Goal: Information Seeking & Learning: Learn about a topic

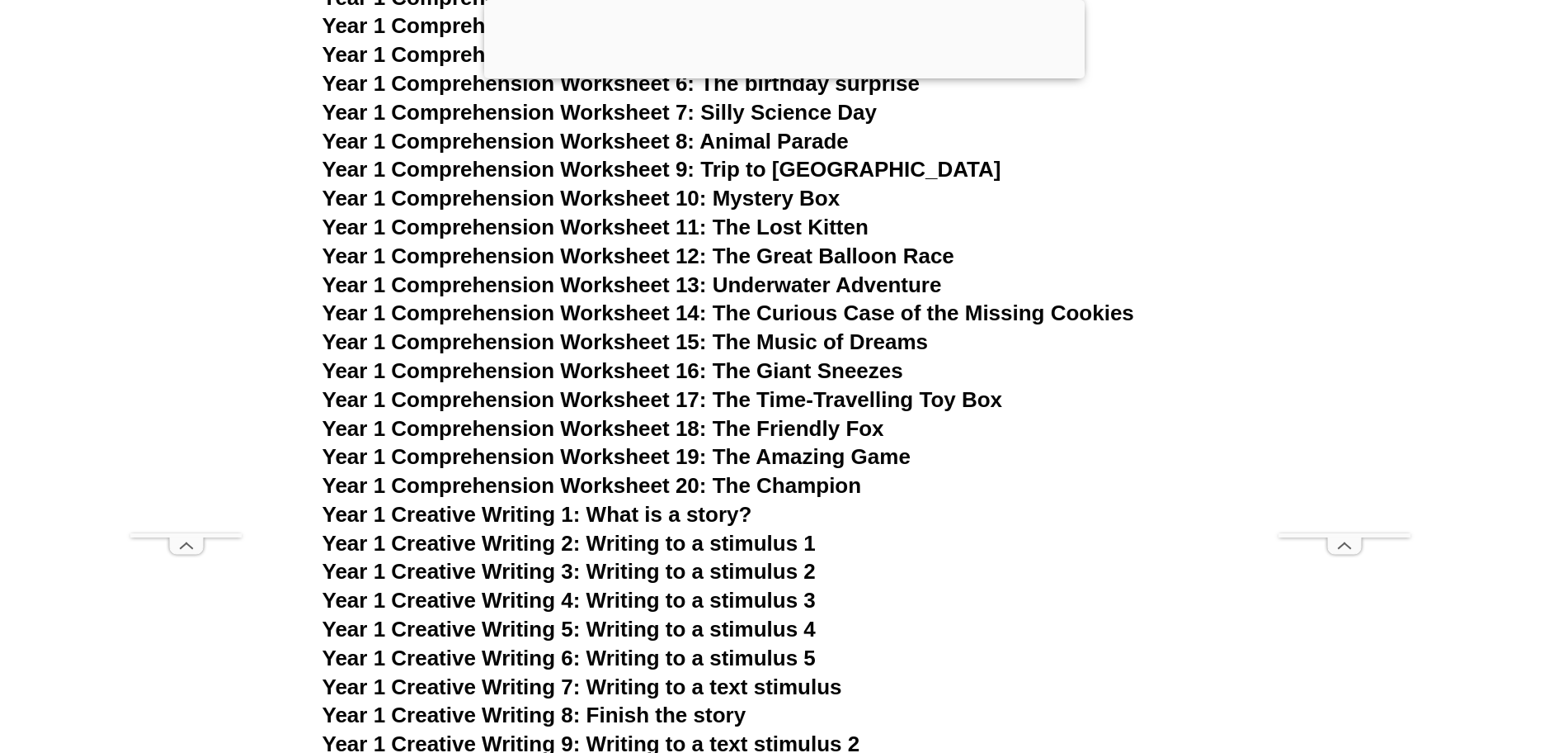
scroll to position [2371, 0]
click at [694, 364] on span "Year 1 Comprehension Worksheet 16: The Giant Sneezes" at bounding box center [612, 370] width 581 height 24
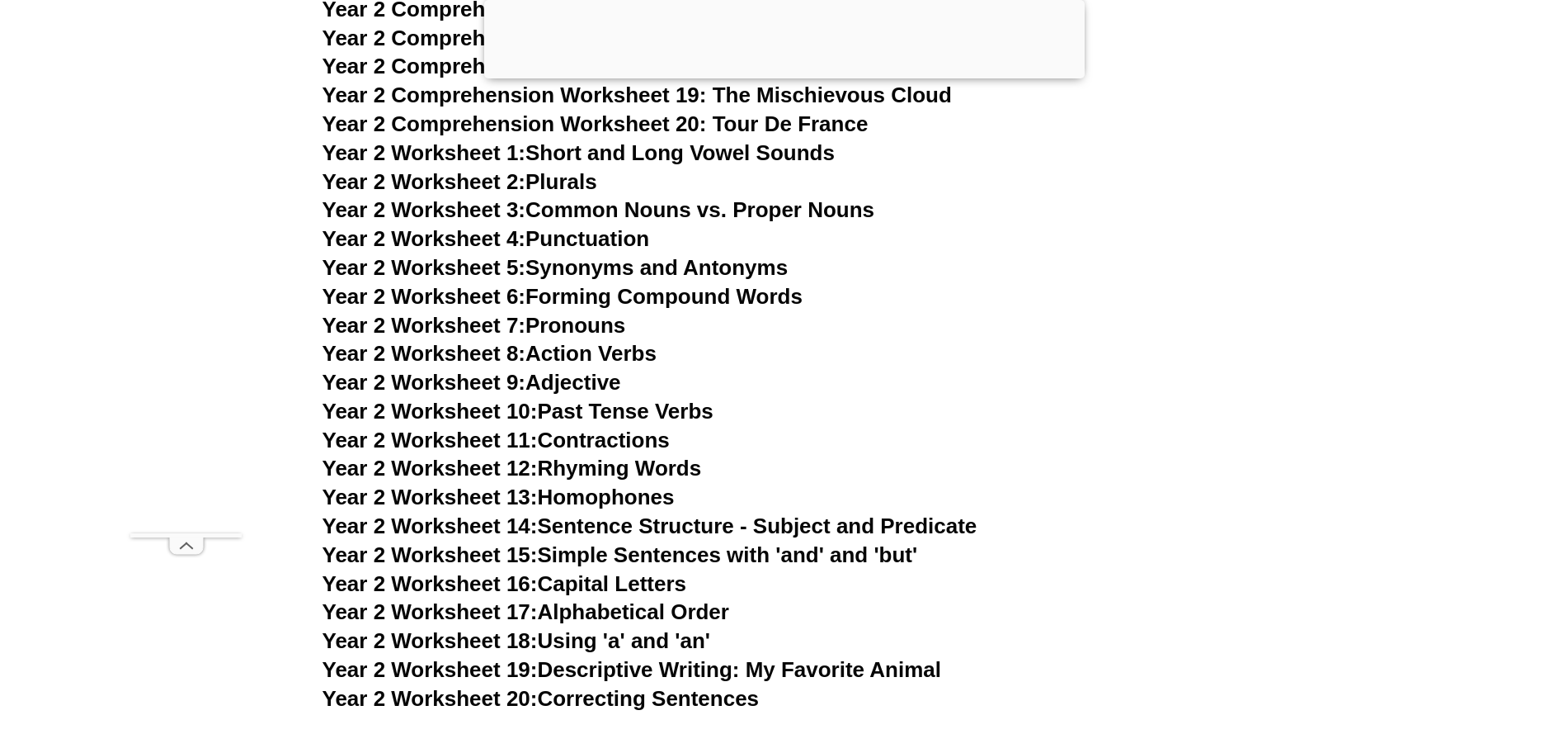
scroll to position [4554, 0]
click at [693, 549] on link "Year 2 Worksheet 15: Simple Sentences with 'and' and 'but'" at bounding box center [620, 556] width 595 height 24
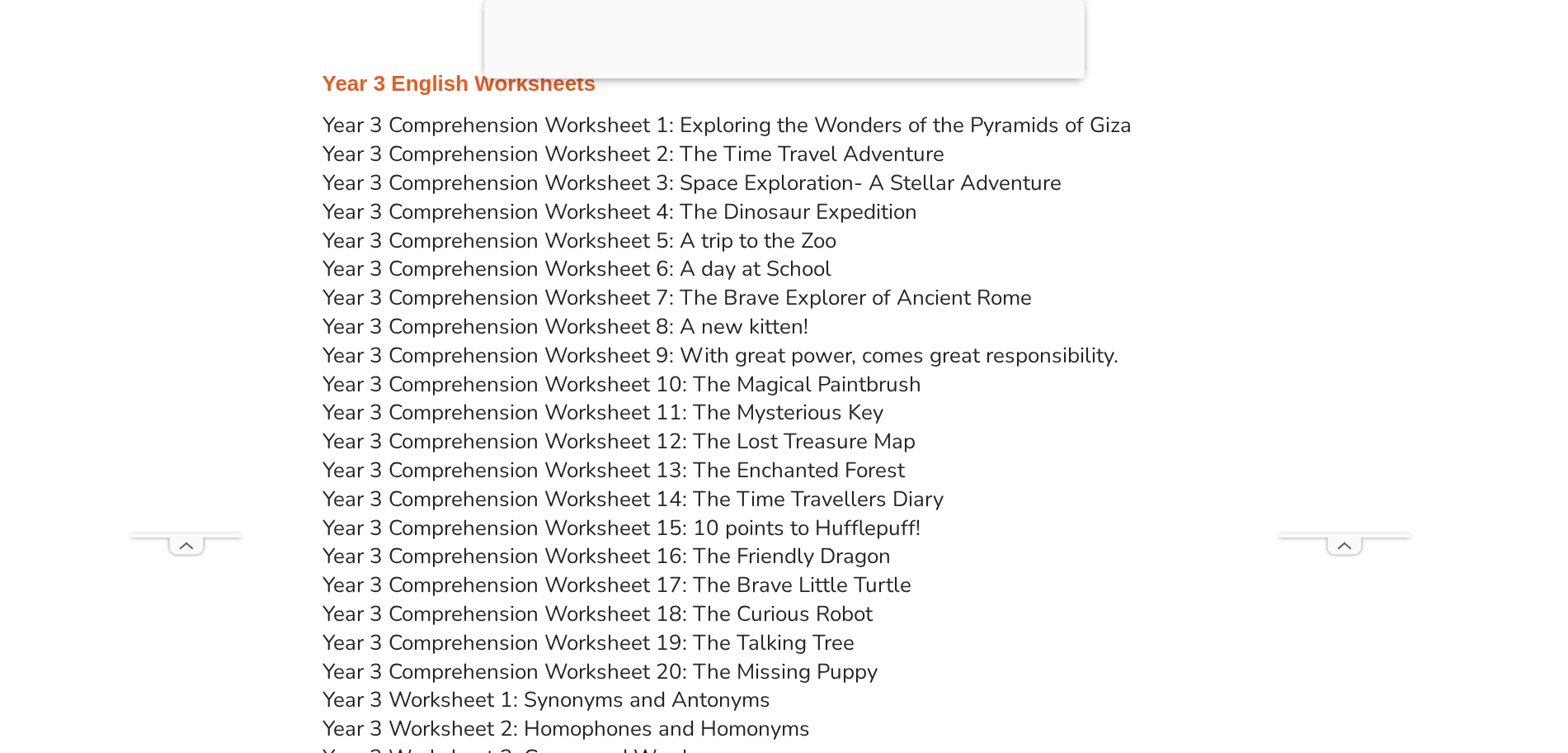
scroll to position [5523, 0]
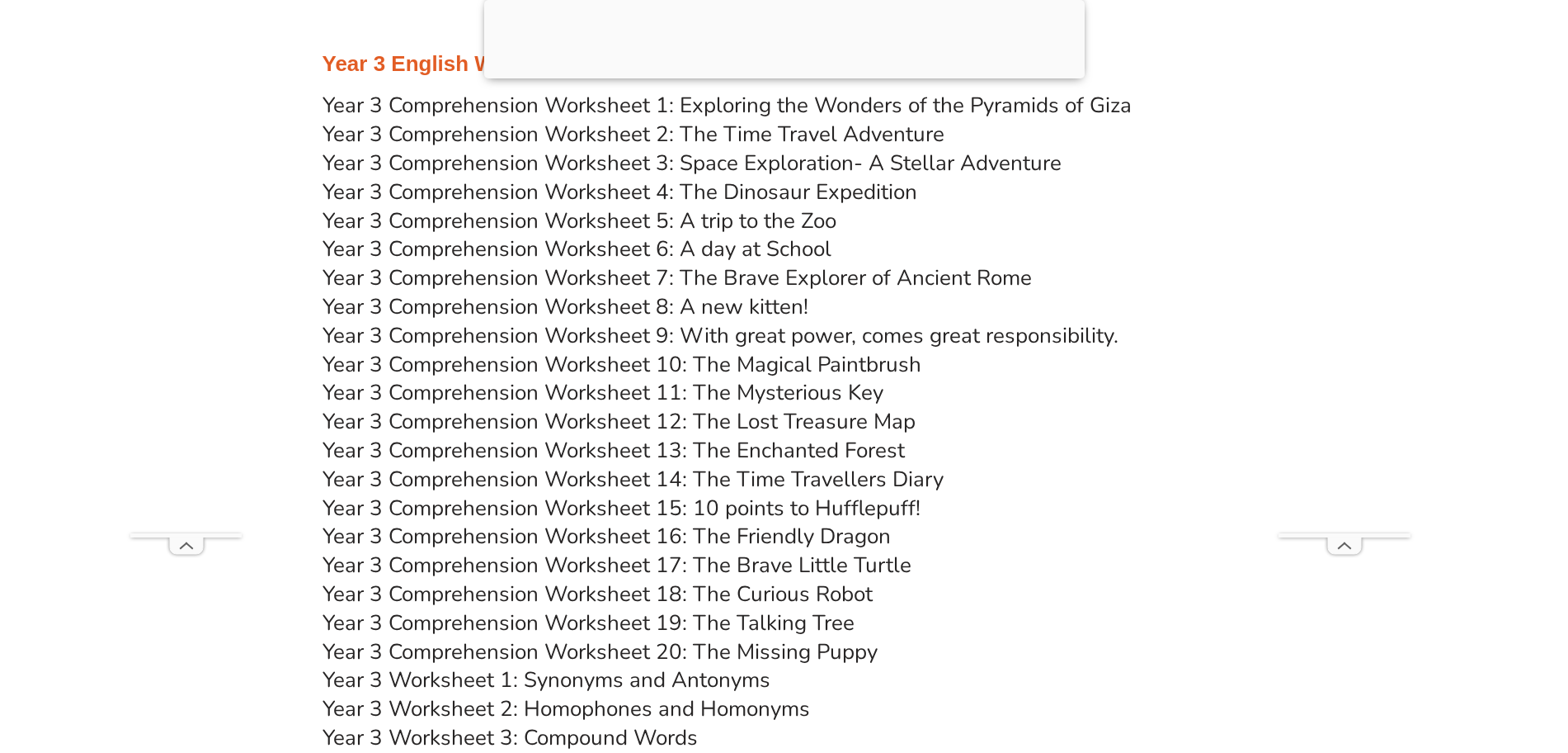
click at [726, 643] on link "Year 3 Comprehension Worksheet 20: The Missing Puppy" at bounding box center [600, 651] width 555 height 29
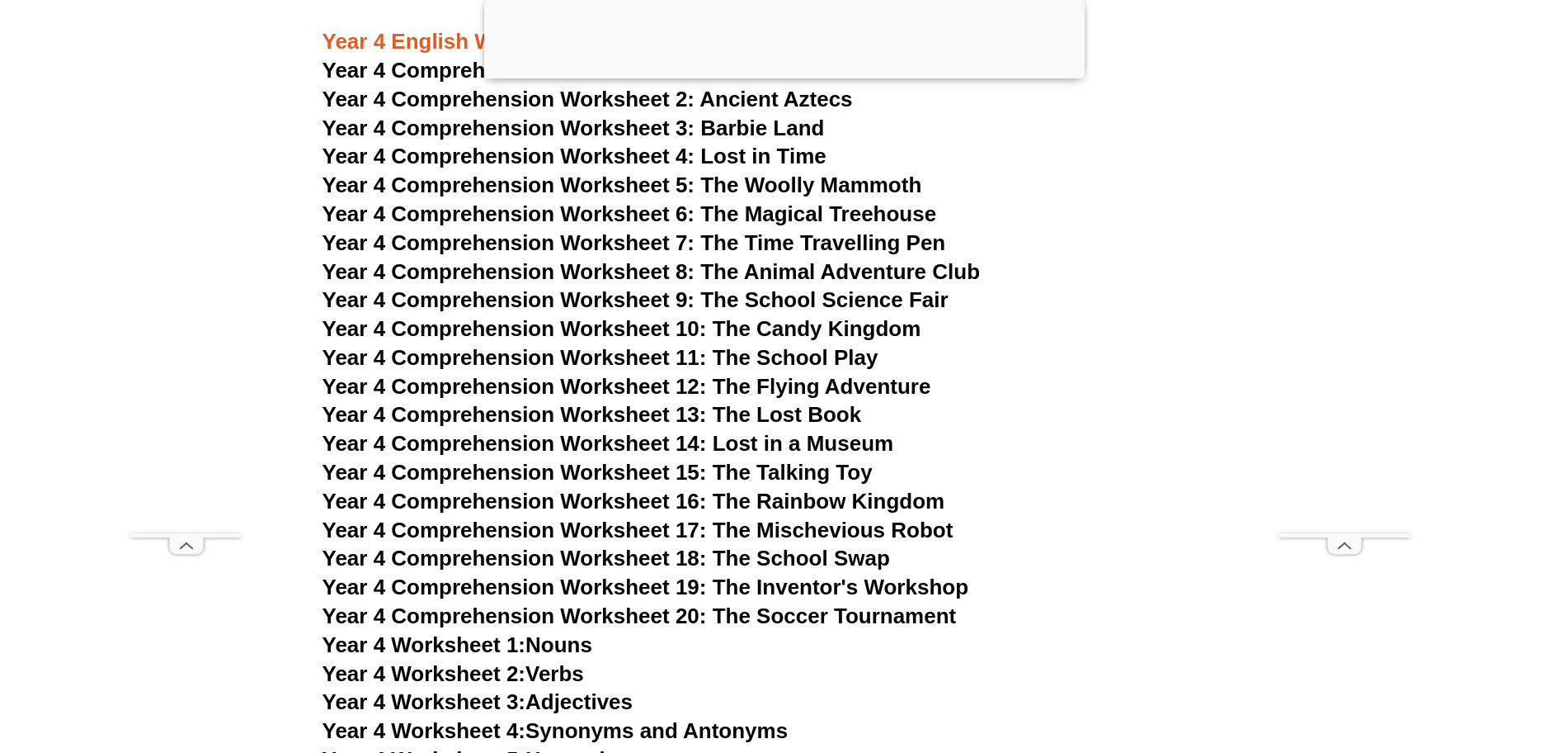
scroll to position [6789, 0]
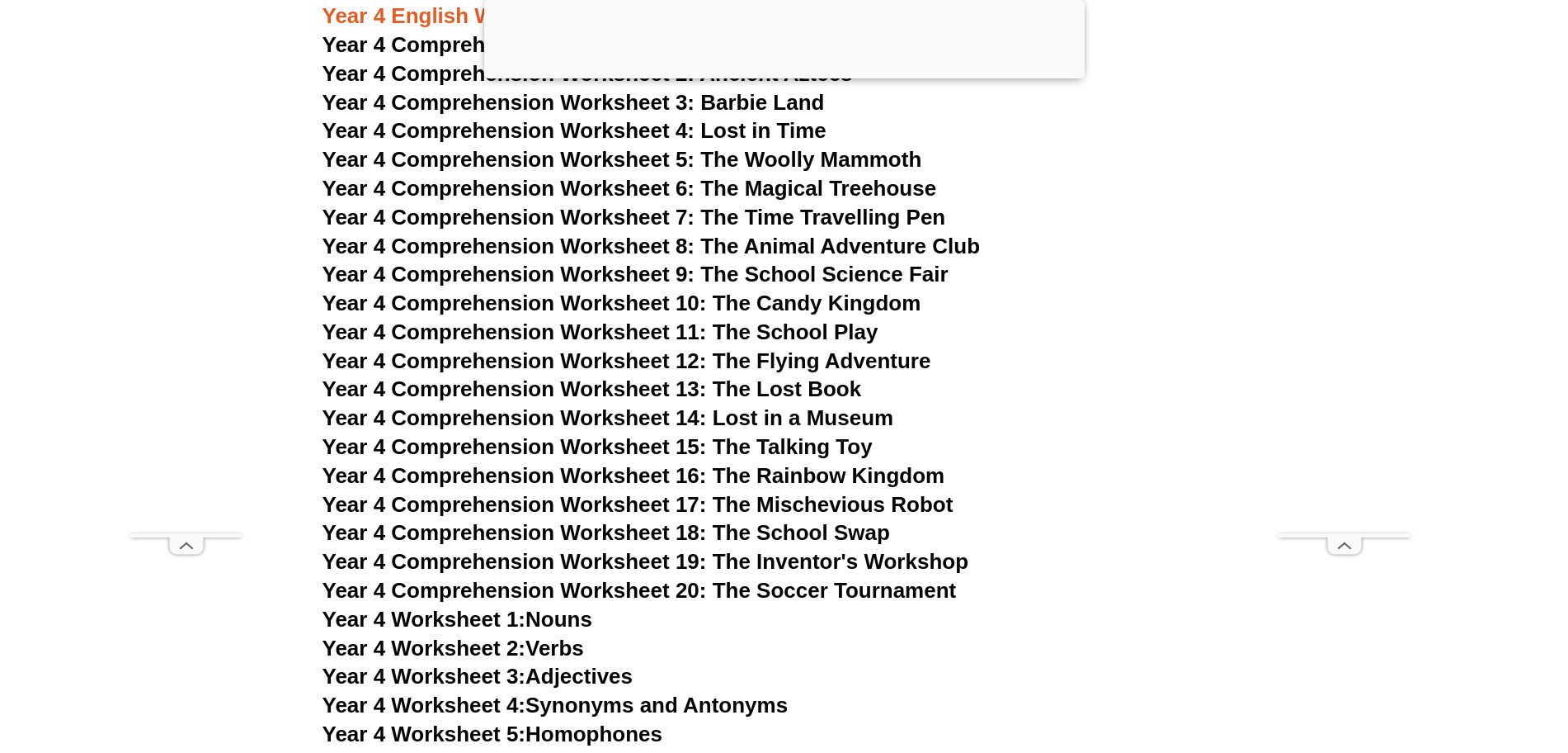
click at [822, 582] on span "Year 4 Comprehension Worksheet 20: The Soccer Tournament" at bounding box center [639, 590] width 634 height 24
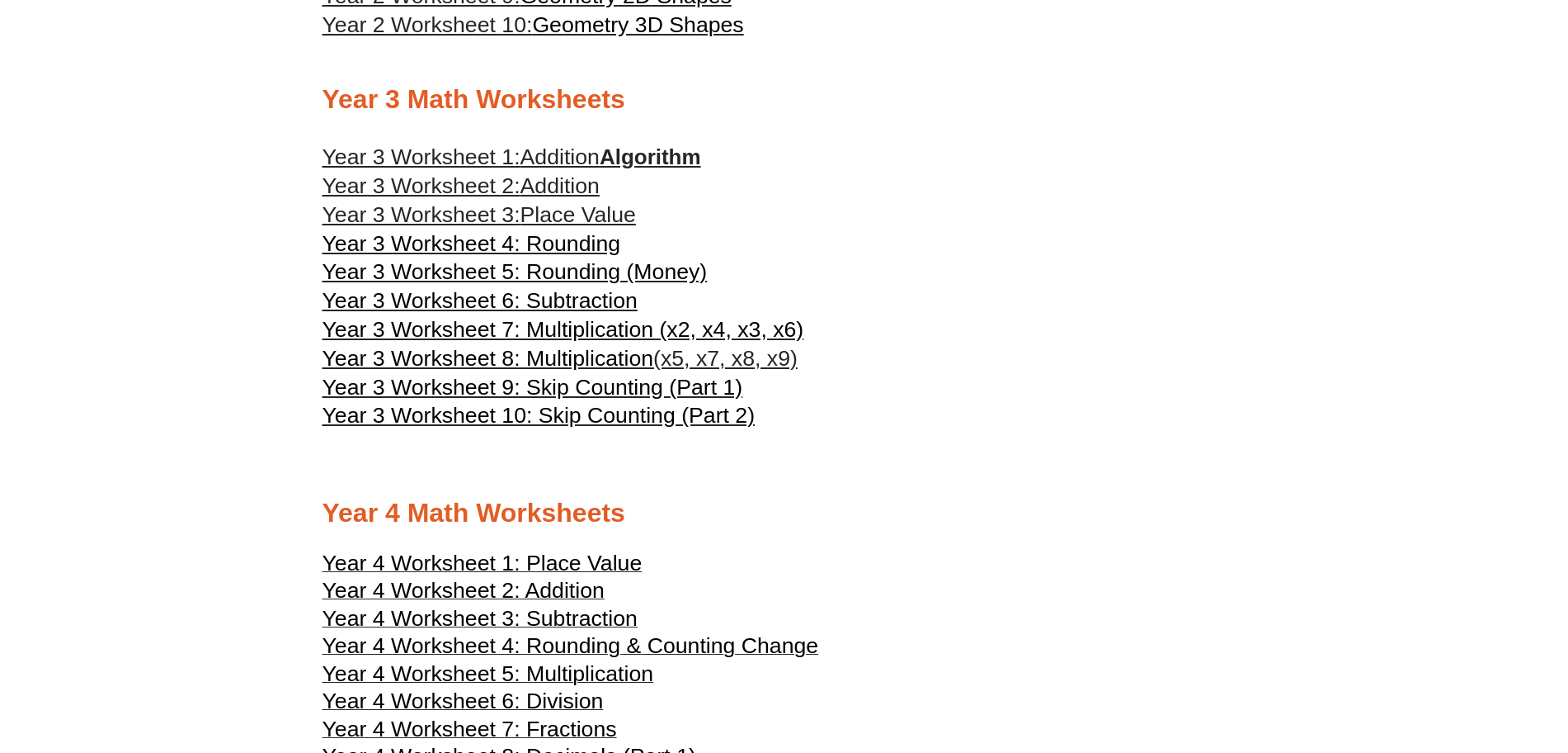
scroll to position [2077, 0]
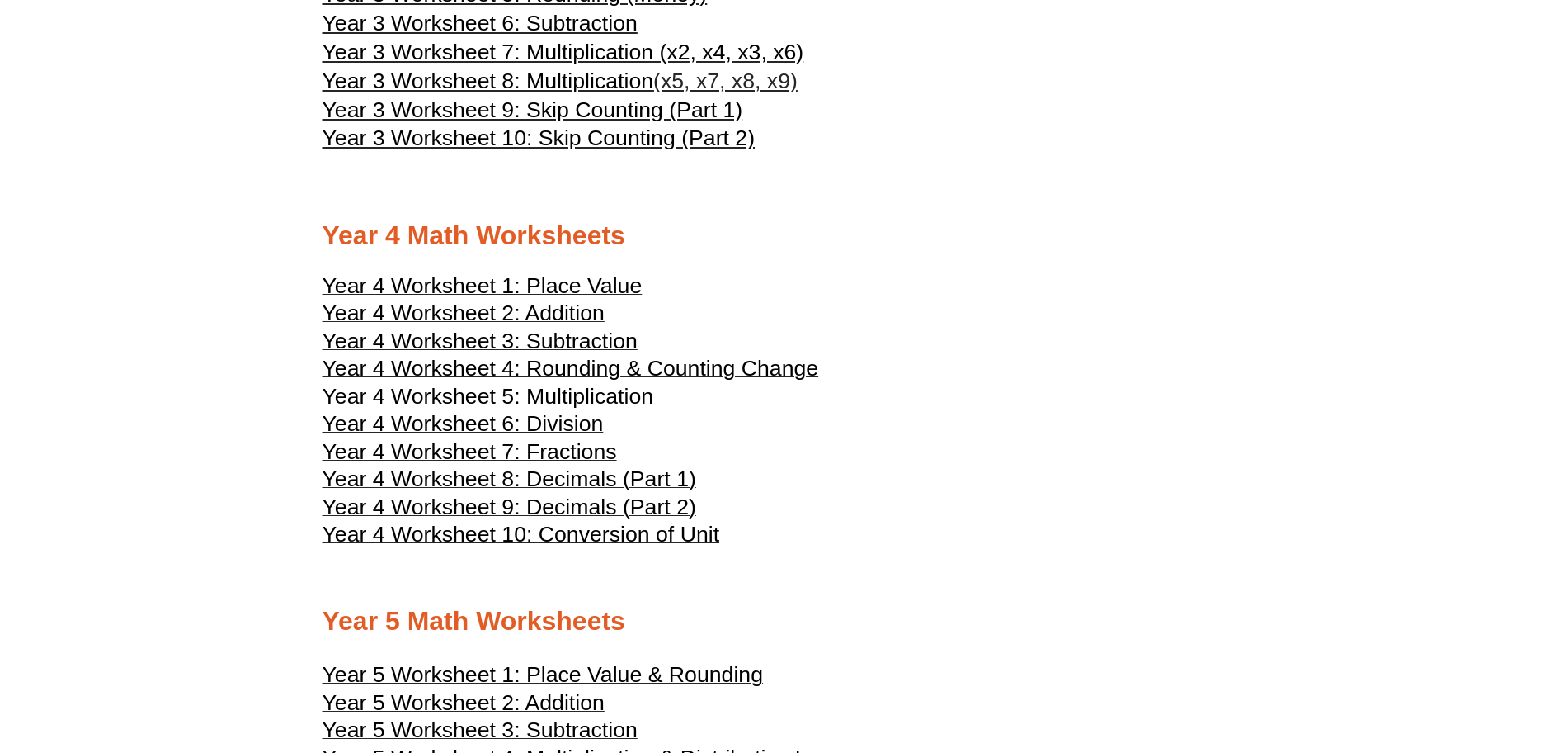
click at [574, 362] on span "Year 4 Worksheet 4: Rounding & Counting Change" at bounding box center [570, 368] width 497 height 24
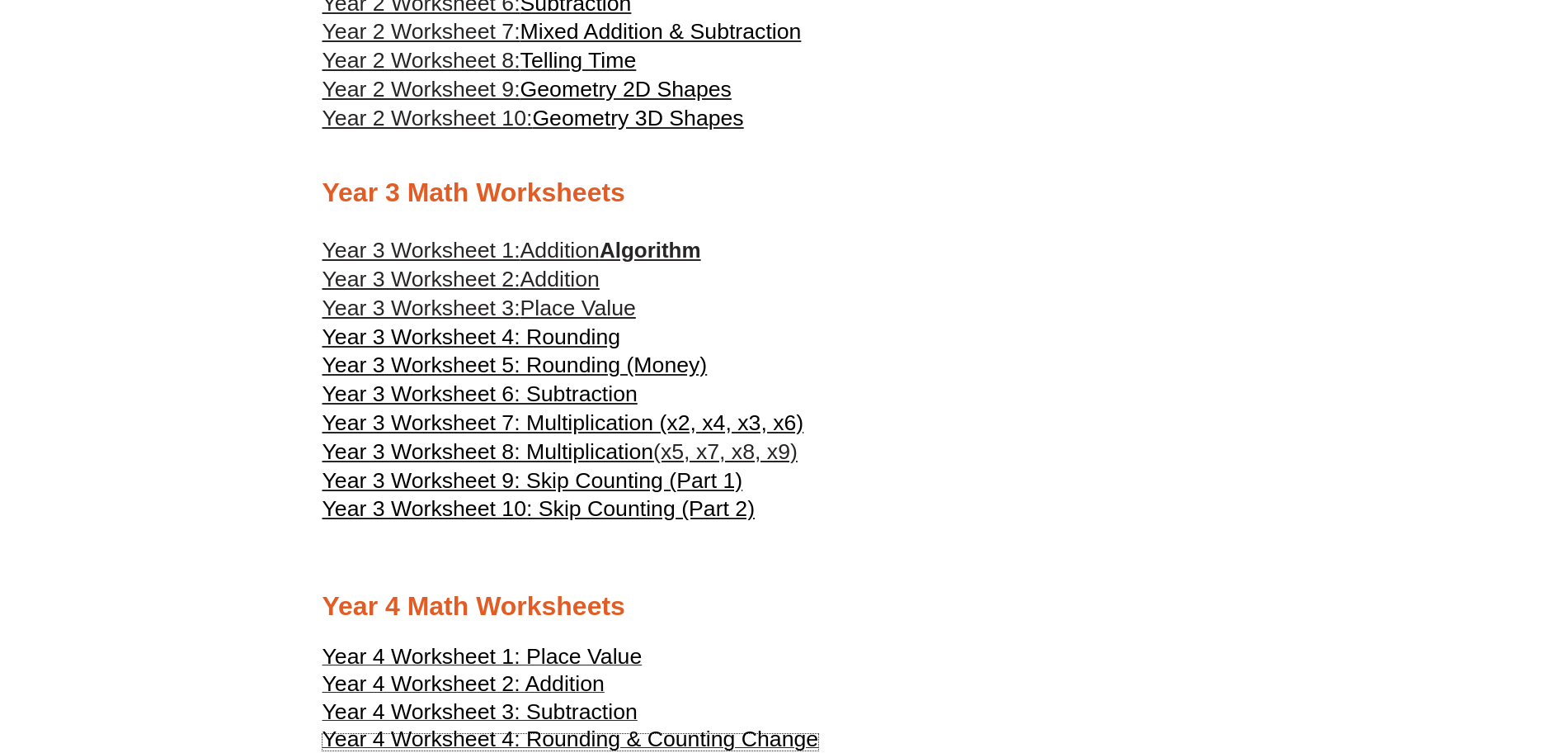
scroll to position [1706, 0]
